Goal: Task Accomplishment & Management: Use online tool/utility

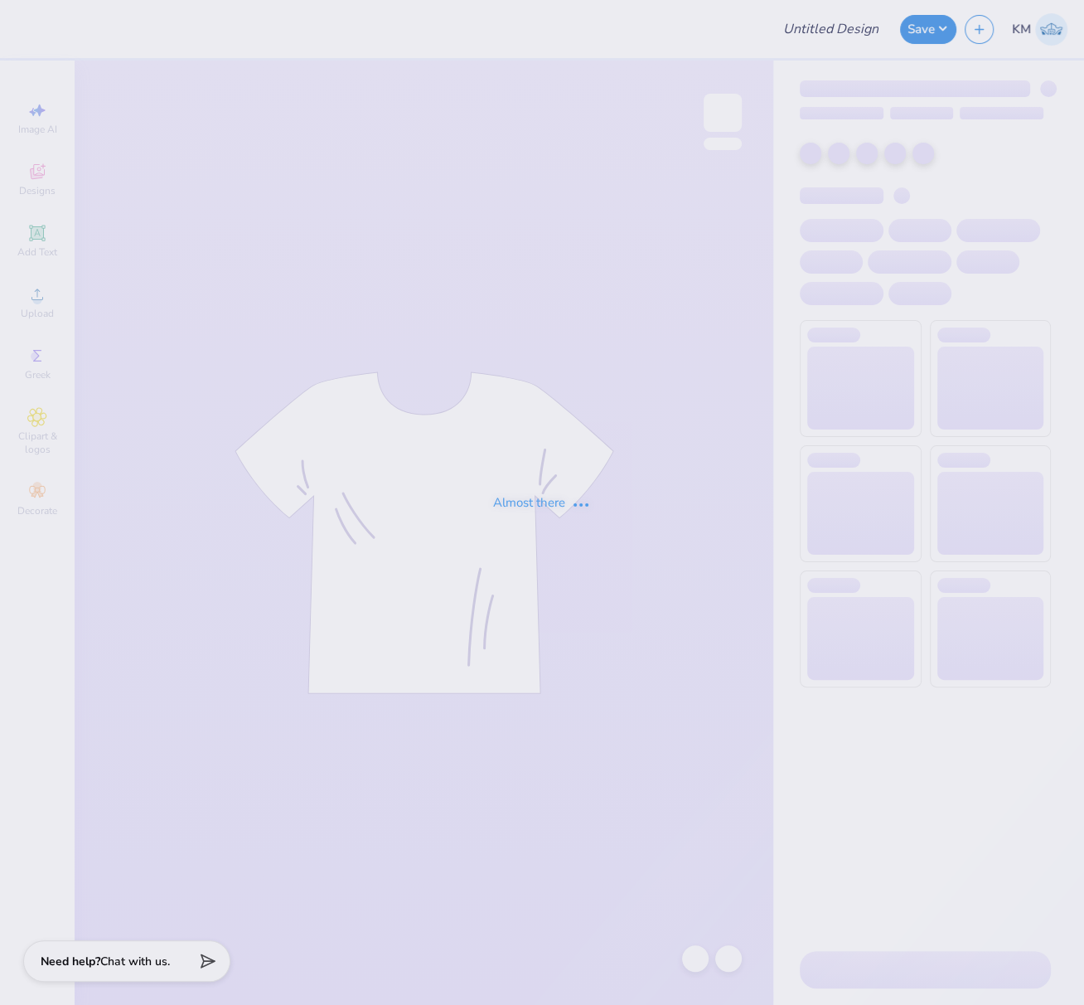
type input "FPS237739"
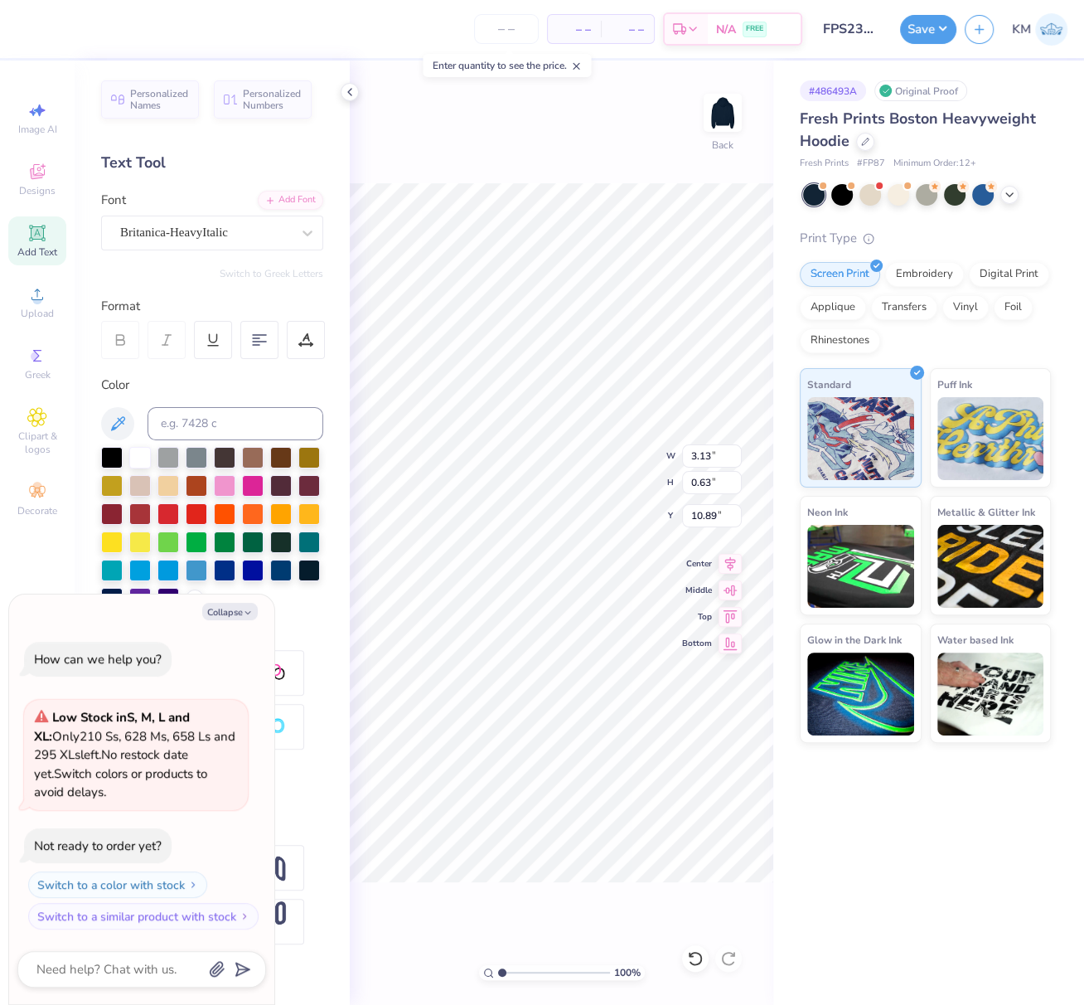
type textarea "x"
type input "10.94"
click at [938, 27] on button "Save" at bounding box center [928, 26] width 56 height 29
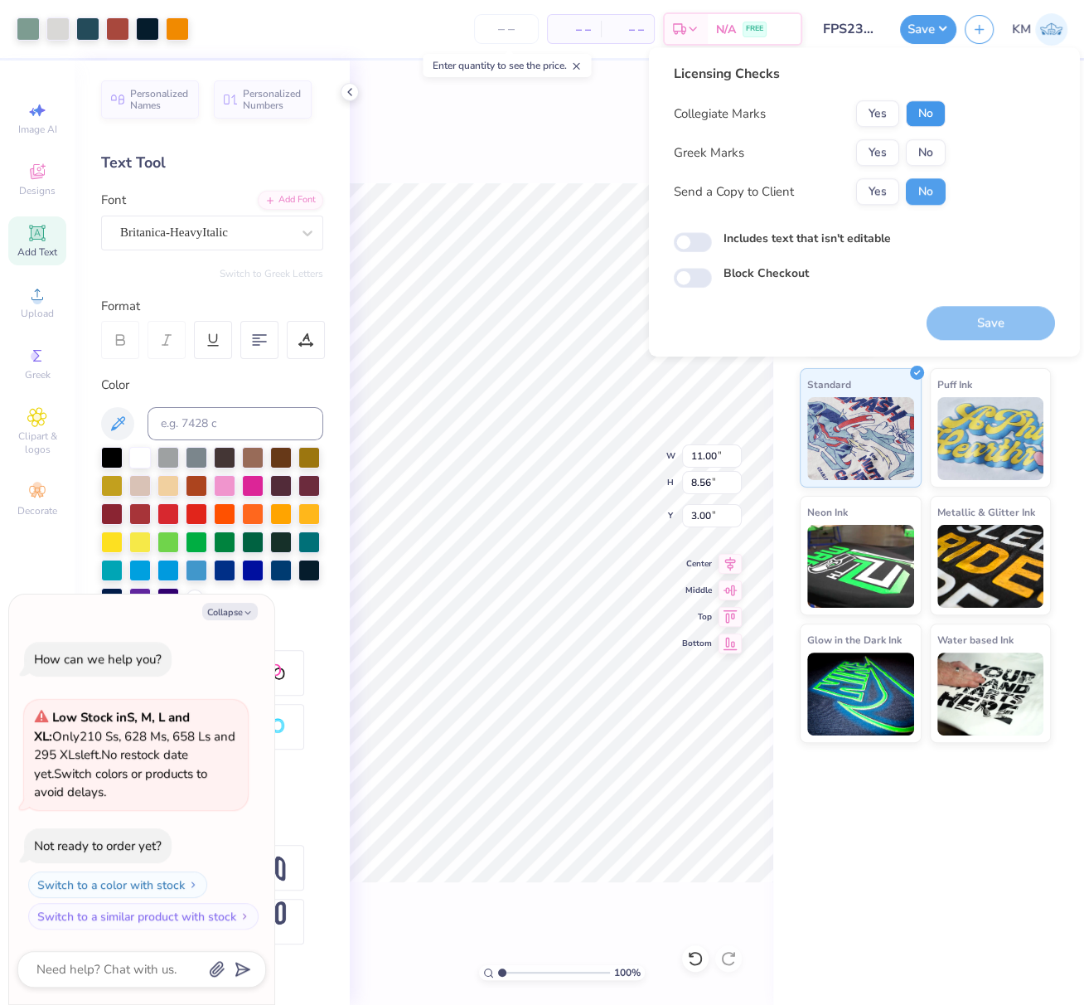
click at [929, 105] on button "No" at bounding box center [926, 113] width 40 height 27
click at [927, 148] on button "No" at bounding box center [926, 152] width 40 height 27
click at [990, 322] on button "Save" at bounding box center [991, 323] width 128 height 34
type textarea "x"
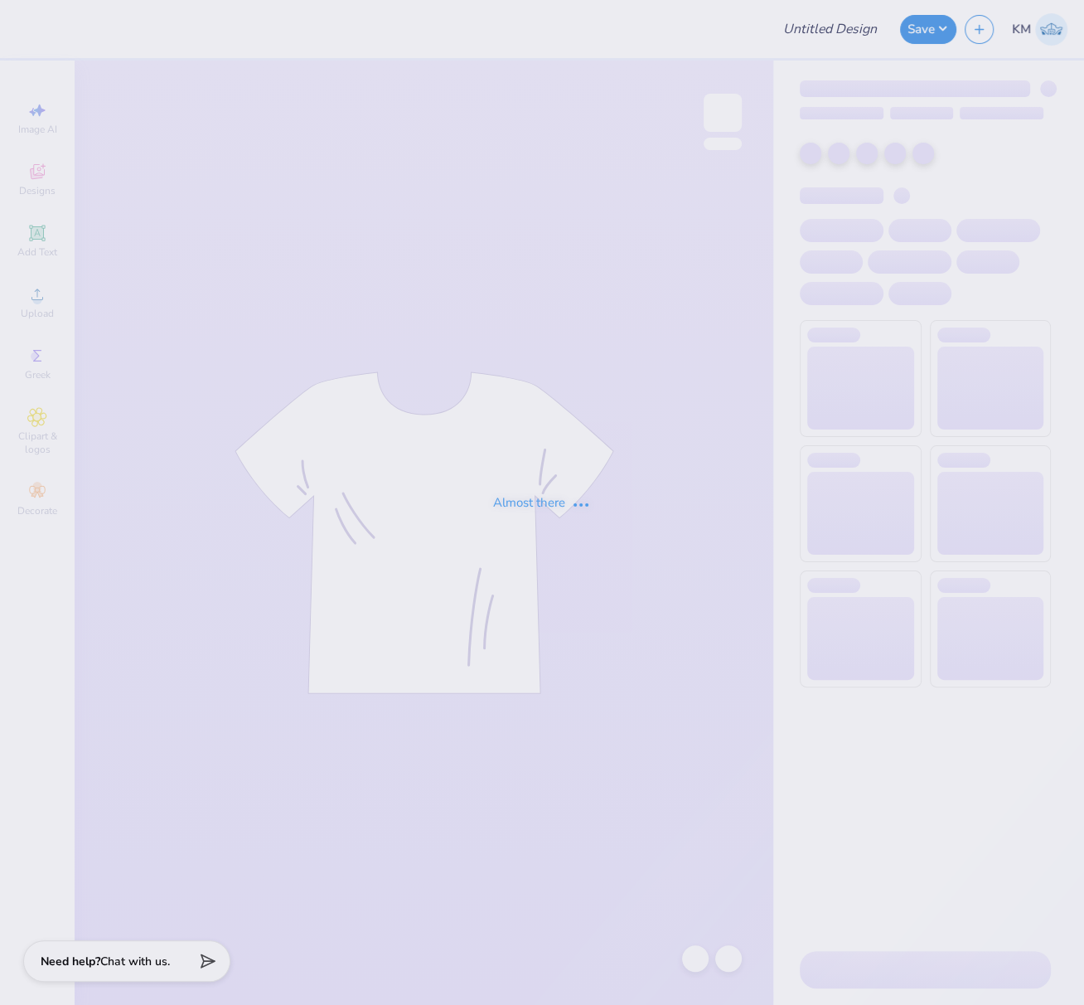
type input "FPS237661"
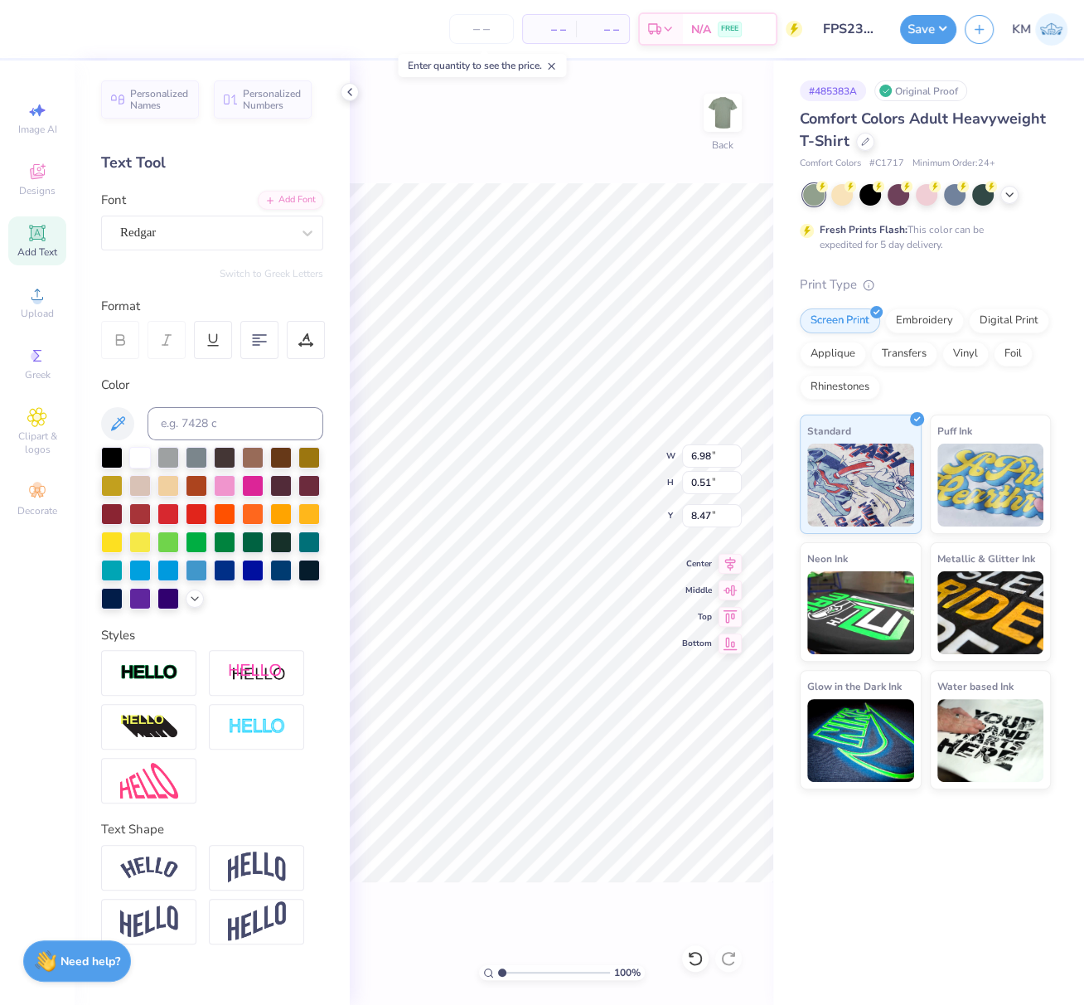
scroll to position [15, 2]
type textarea "FALL RECRUITMENT '25"
click at [731, 563] on icon at bounding box center [730, 561] width 23 height 20
click at [929, 27] on button "Save" at bounding box center [928, 26] width 56 height 29
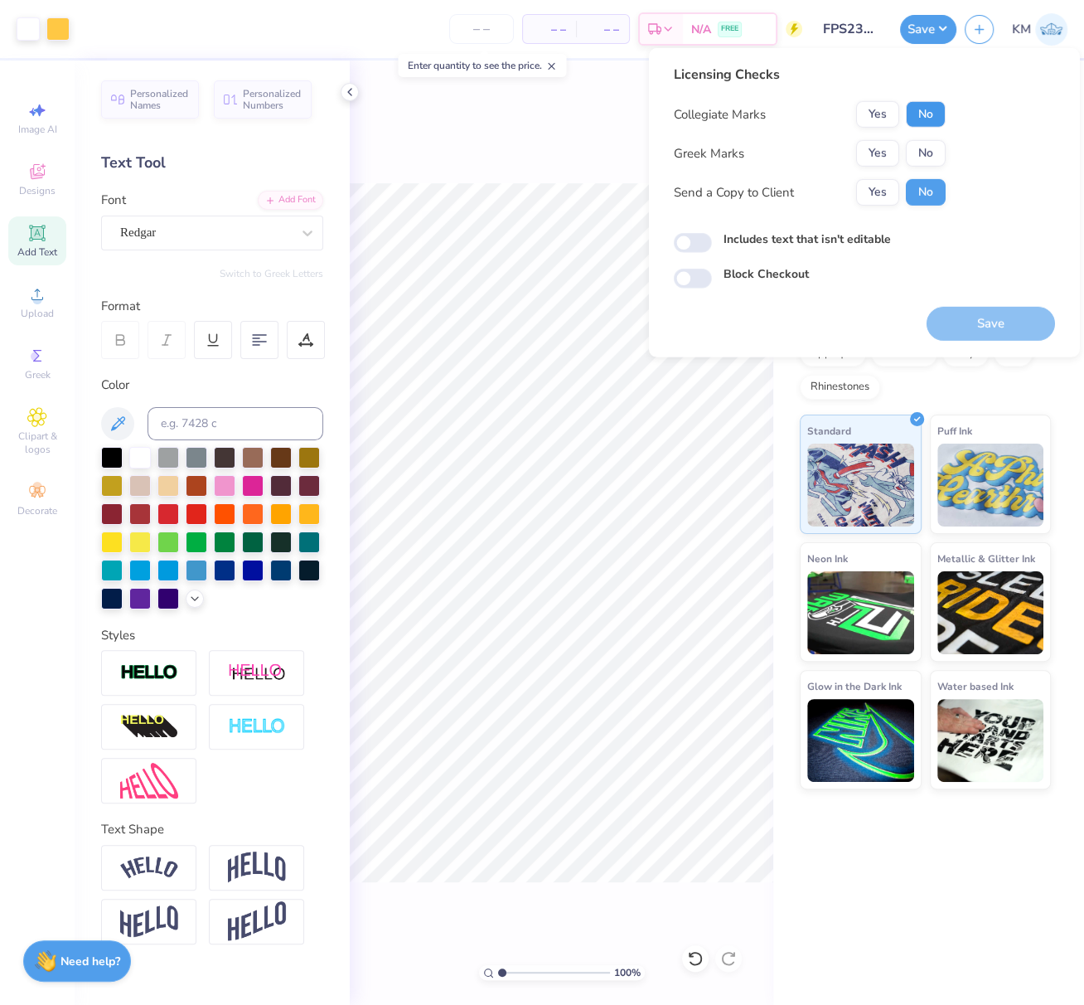
click at [935, 114] on button "No" at bounding box center [926, 114] width 40 height 27
click at [929, 153] on button "No" at bounding box center [926, 153] width 40 height 27
click at [1010, 323] on button "Save" at bounding box center [991, 324] width 128 height 34
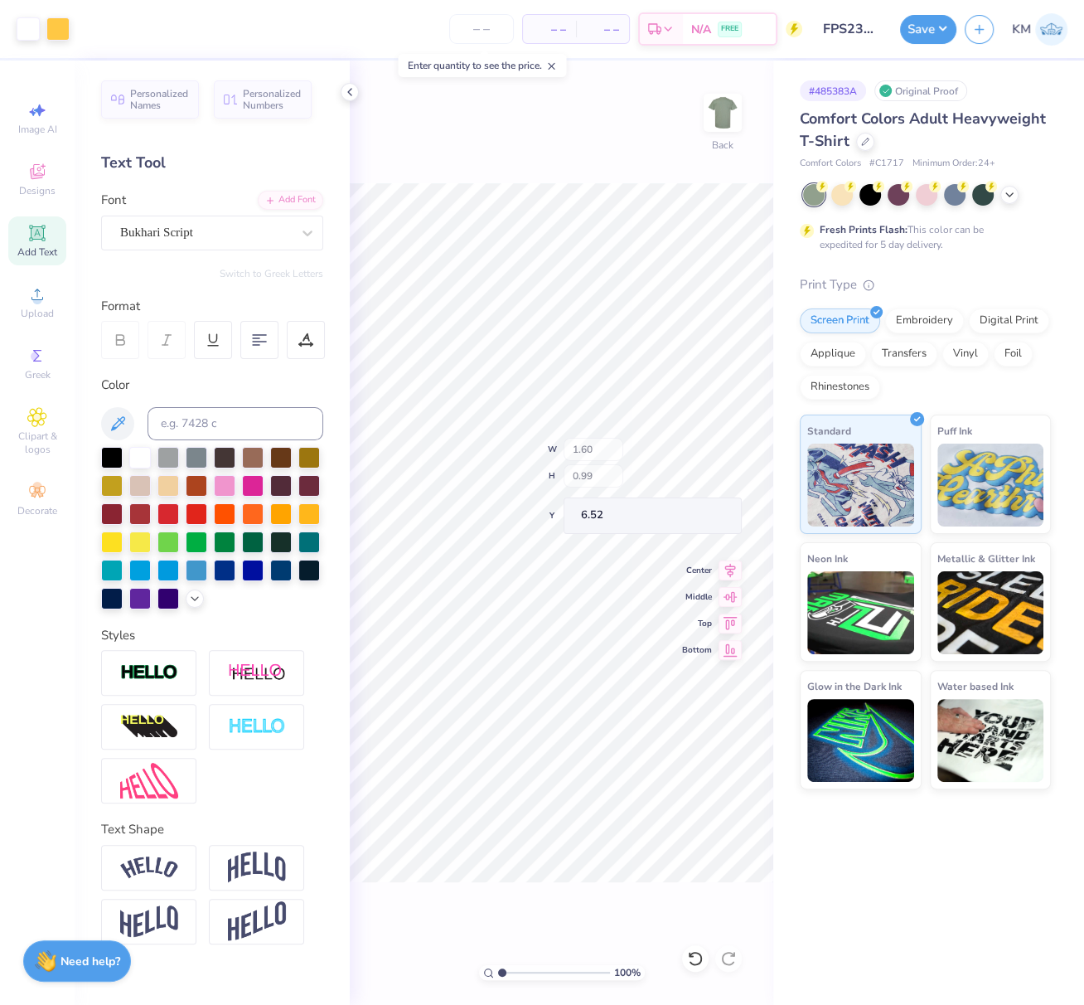
type input "6.25"
type input "0.51"
type input "8.47"
click at [310, 337] on icon at bounding box center [305, 339] width 15 height 15
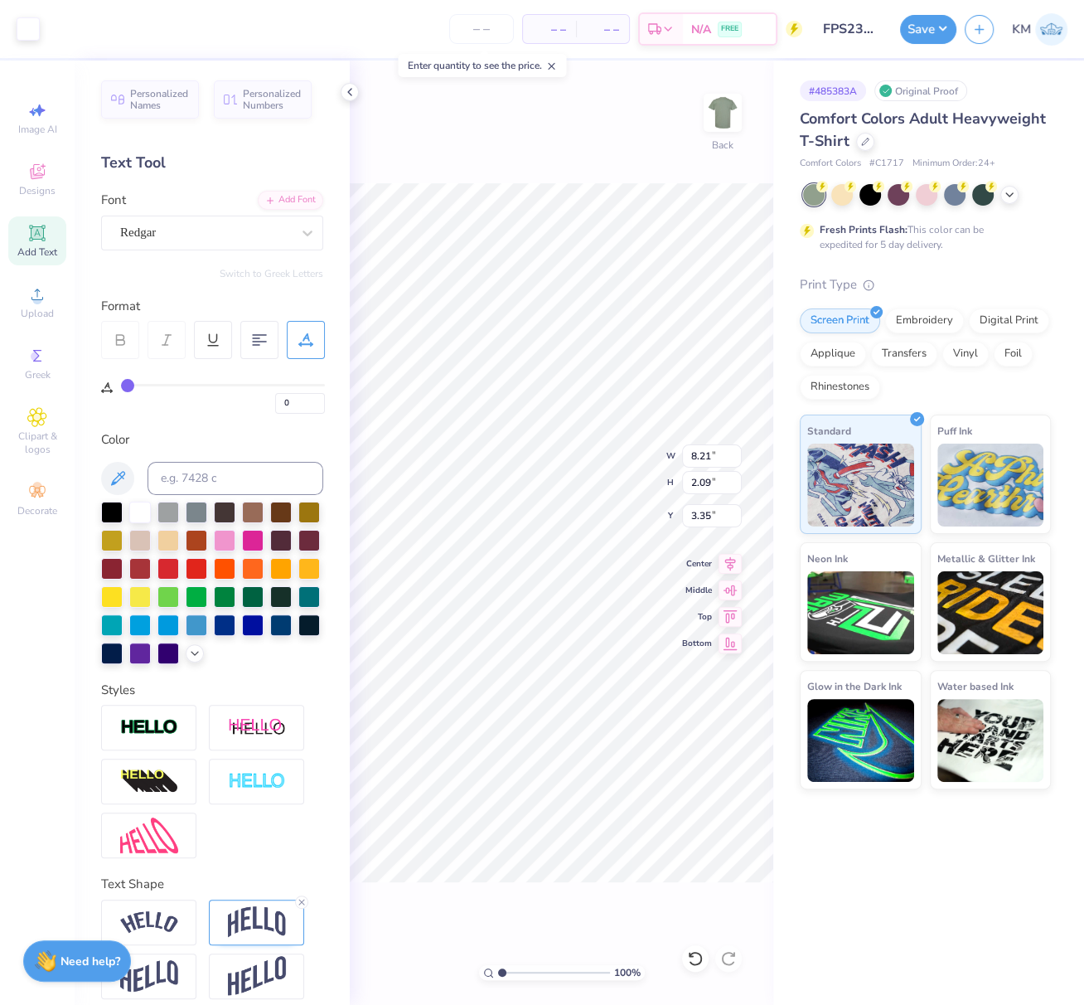
type input "0"
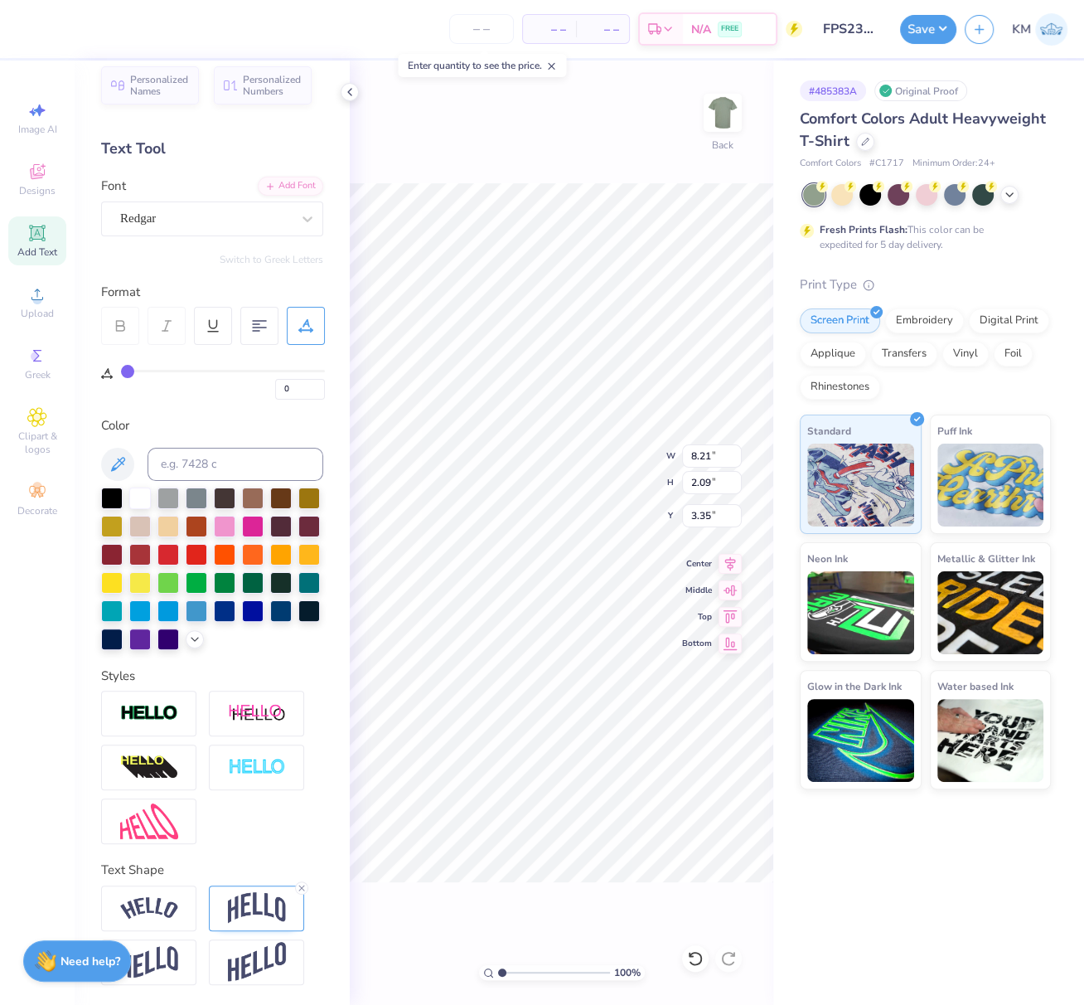
scroll to position [40, 0]
click at [271, 898] on img at bounding box center [257, 907] width 58 height 31
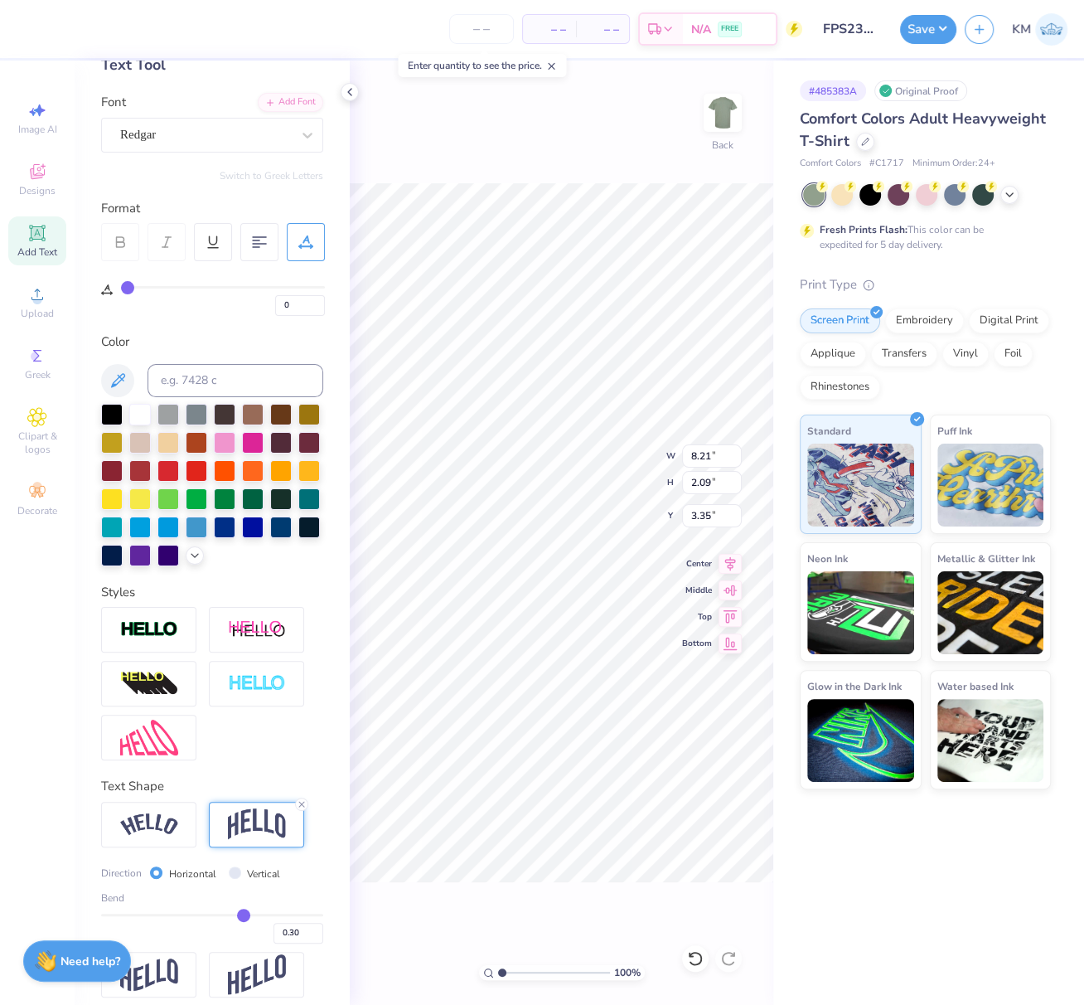
scroll to position [136, 0]
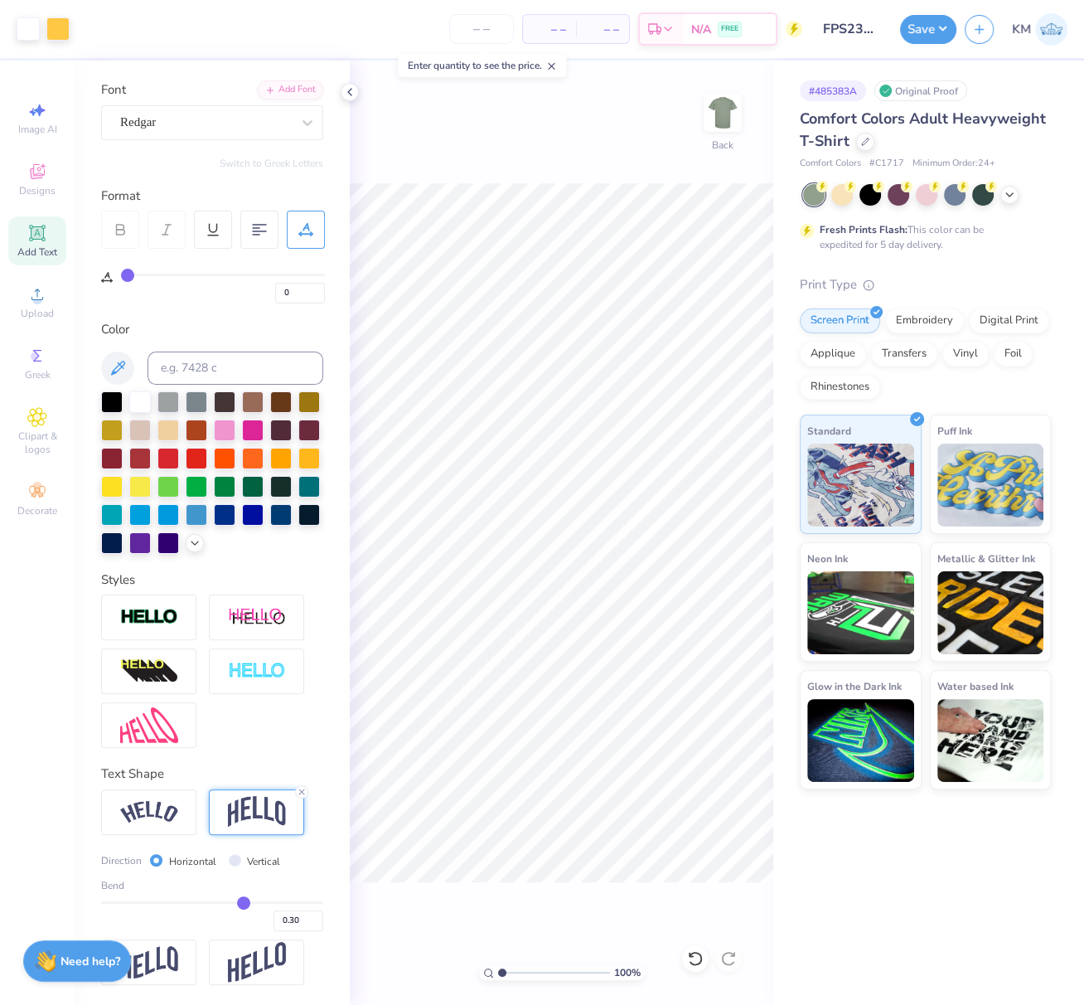
drag, startPoint x: 928, startPoint y: 35, endPoint x: 923, endPoint y: 43, distance: 9.7
click at [928, 35] on button "Save" at bounding box center [928, 29] width 56 height 29
click at [680, 457] on div "100 % Back W 8.21 8.21 " H 5.63 5.63 " Y 3.35 3.35 " Center Middle Top Bottom" at bounding box center [562, 533] width 424 height 944
drag, startPoint x: 710, startPoint y: 455, endPoint x: 681, endPoint y: 456, distance: 29.0
click at [682, 456] on input "8.21" at bounding box center [712, 455] width 60 height 23
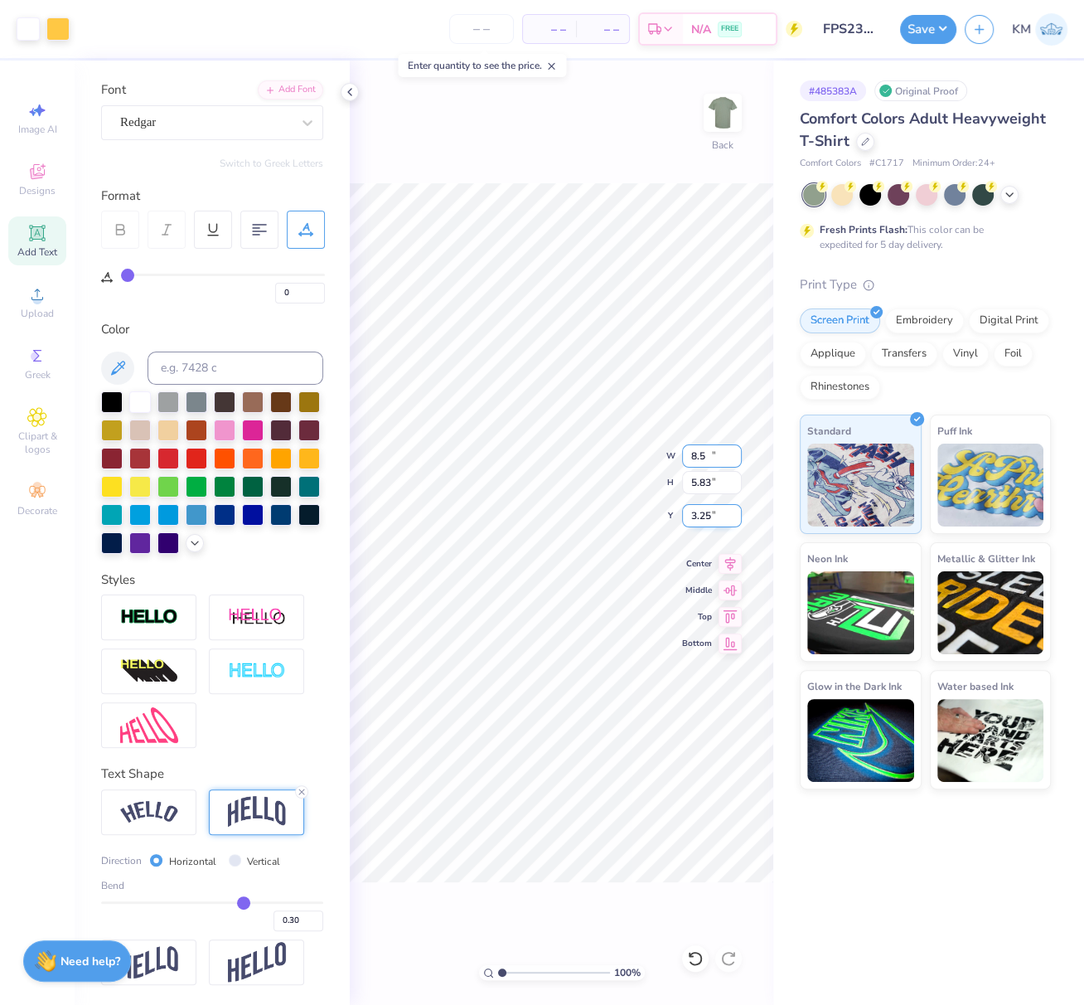
type input "8.50"
type input "5.83"
drag, startPoint x: 711, startPoint y: 516, endPoint x: 683, endPoint y: 516, distance: 28.2
click at [683, 516] on input "3.25" at bounding box center [712, 515] width 60 height 23
type input "3.00"
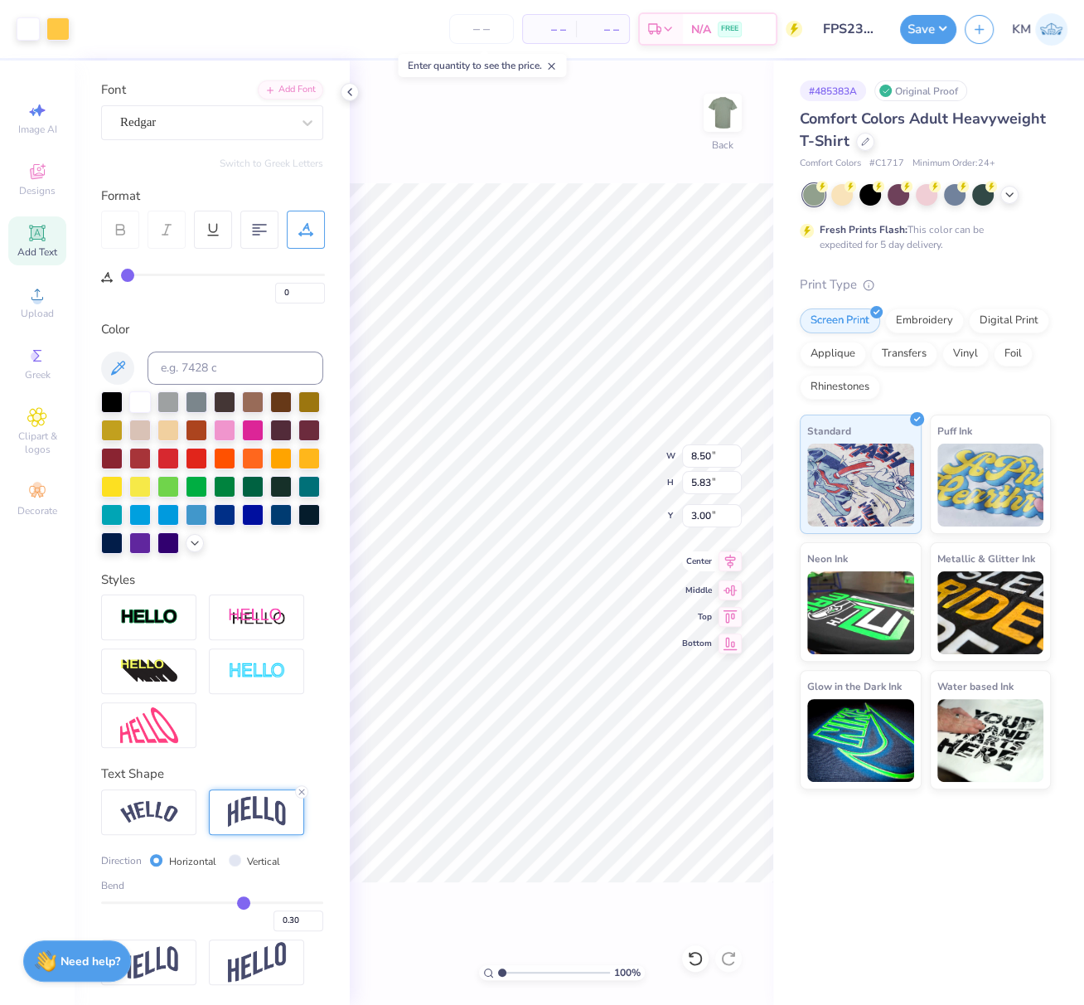
click at [734, 565] on icon at bounding box center [730, 561] width 23 height 20
click at [934, 29] on button "Save" at bounding box center [928, 26] width 56 height 29
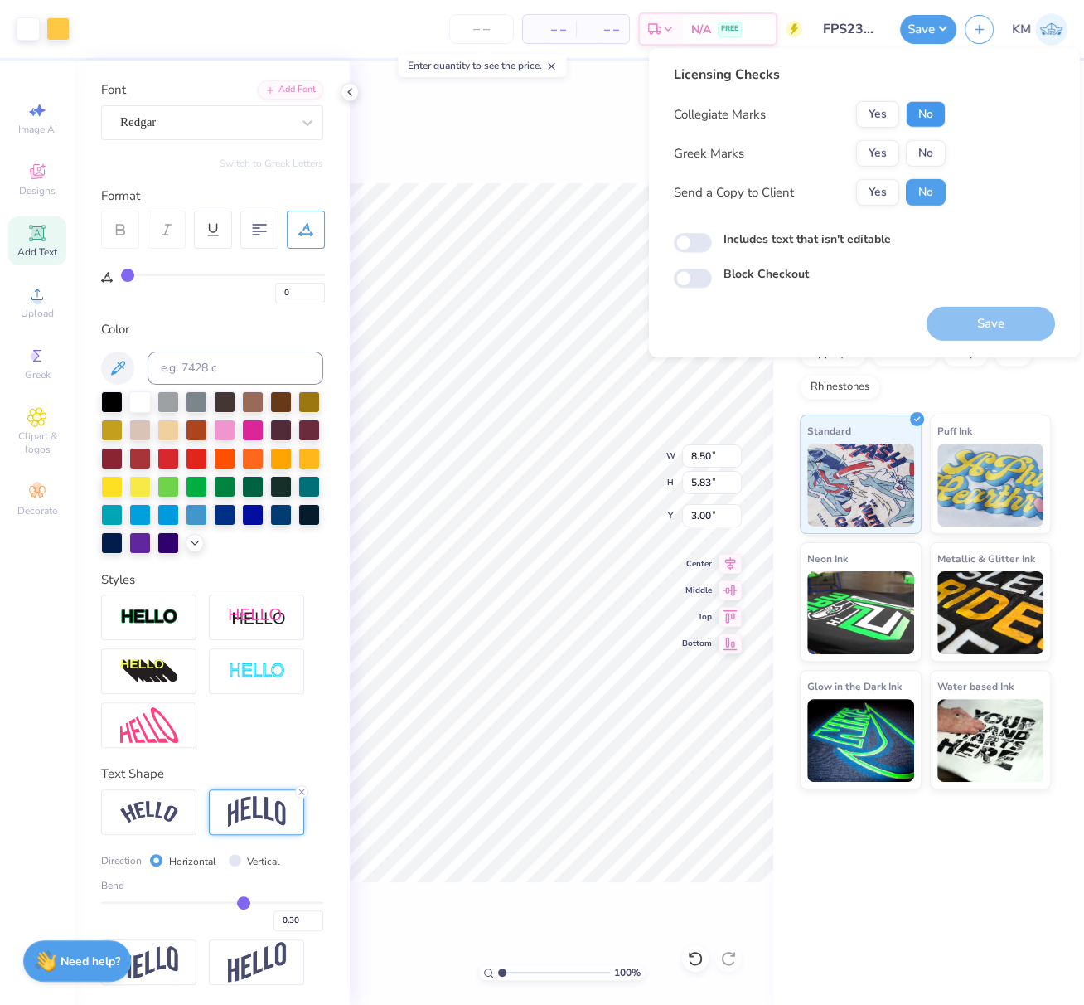
drag, startPoint x: 928, startPoint y: 122, endPoint x: 927, endPoint y: 138, distance: 15.8
click at [928, 121] on button "No" at bounding box center [926, 114] width 40 height 27
drag, startPoint x: 928, startPoint y: 157, endPoint x: 931, endPoint y: 175, distance: 18.4
click at [929, 157] on button "No" at bounding box center [926, 153] width 40 height 27
click at [983, 327] on button "Save" at bounding box center [991, 324] width 128 height 34
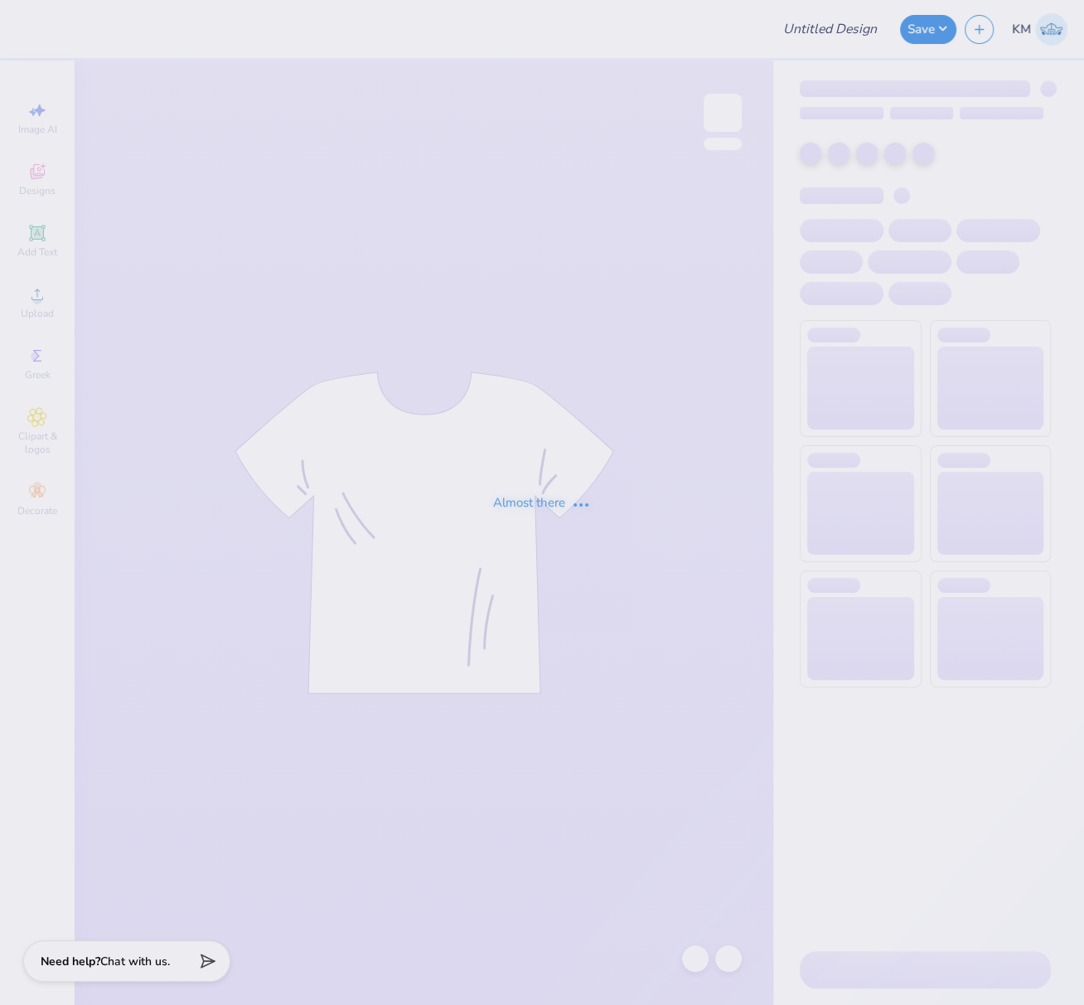
type input "FPS237472"
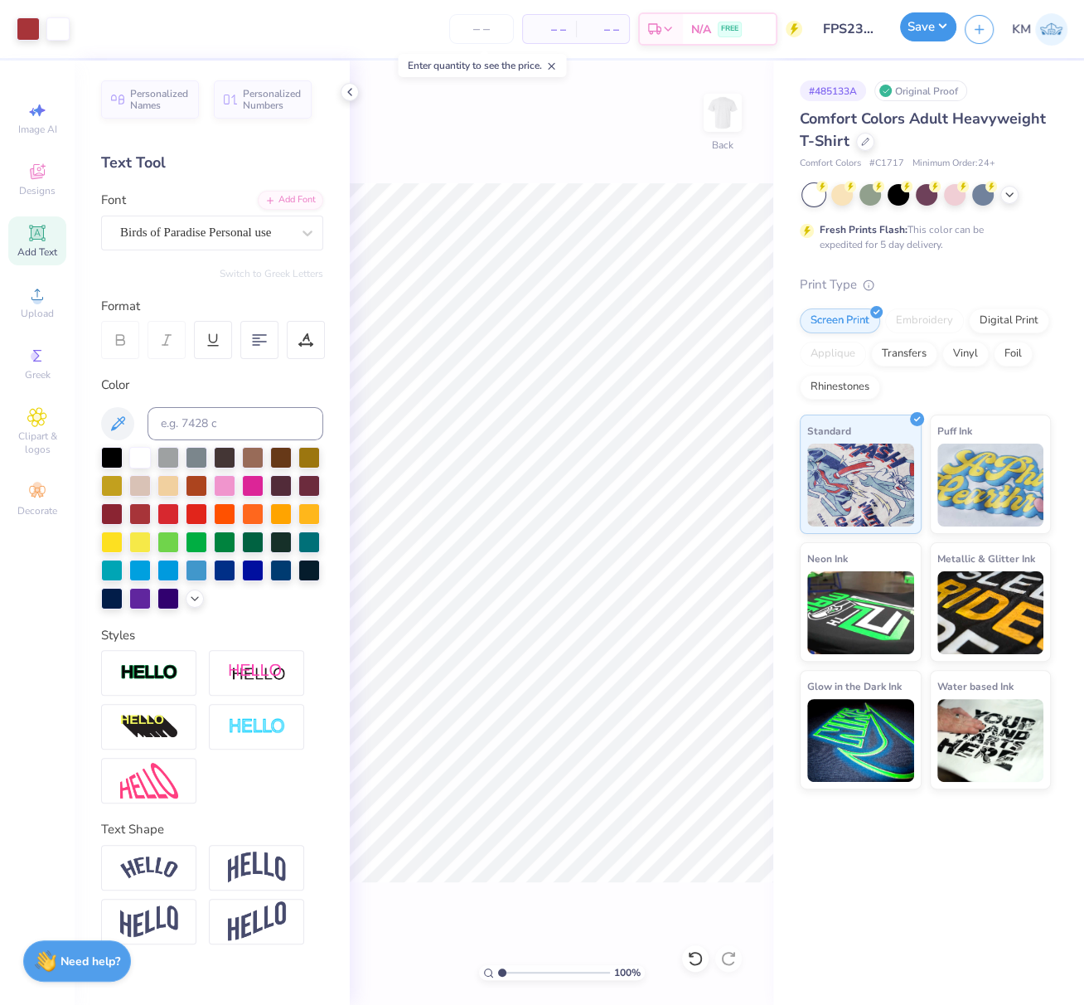
click at [931, 27] on button "Save" at bounding box center [928, 26] width 56 height 29
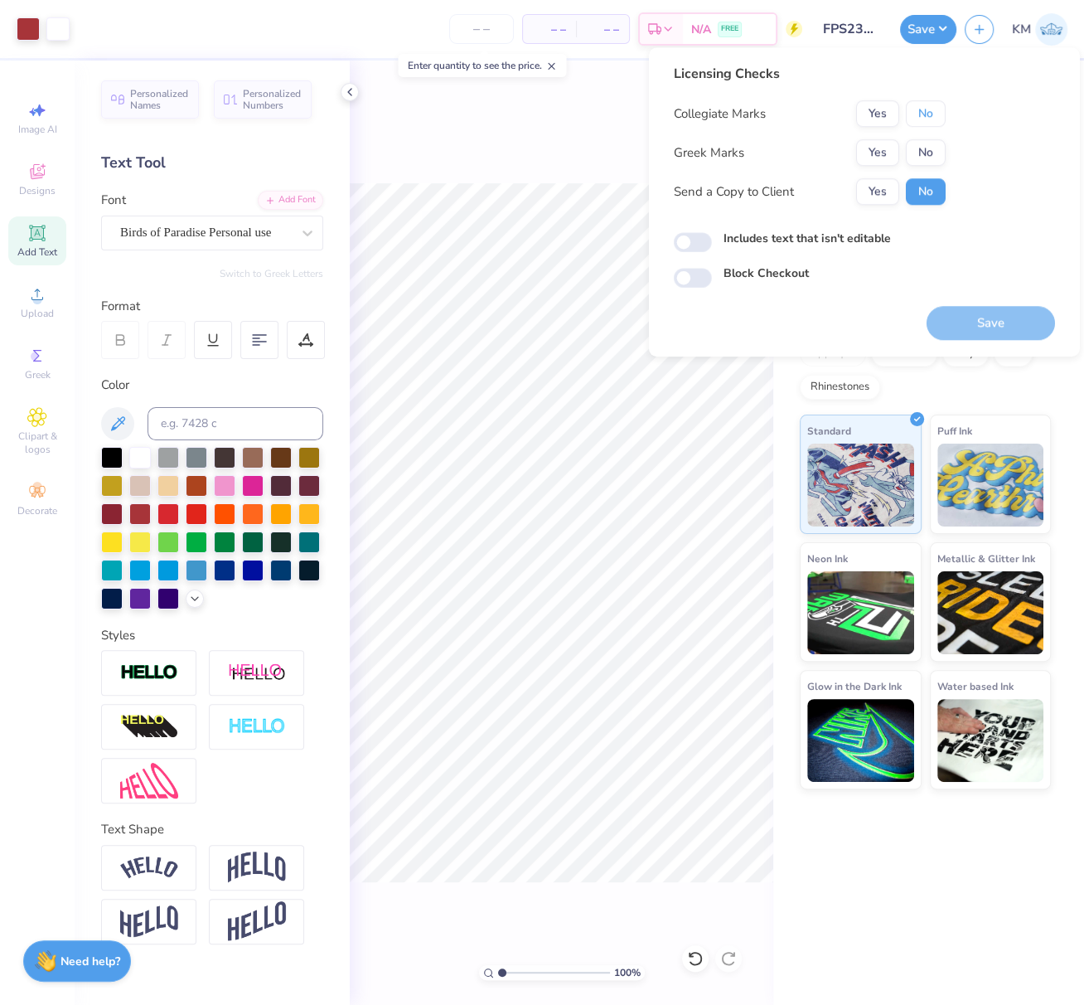
drag, startPoint x: 932, startPoint y: 114, endPoint x: 932, endPoint y: 137, distance: 23.2
click at [932, 114] on button "No" at bounding box center [926, 113] width 40 height 27
click at [938, 148] on button "No" at bounding box center [926, 152] width 40 height 27
click at [1040, 323] on button "Save" at bounding box center [991, 323] width 128 height 34
